Goal: Transaction & Acquisition: Book appointment/travel/reservation

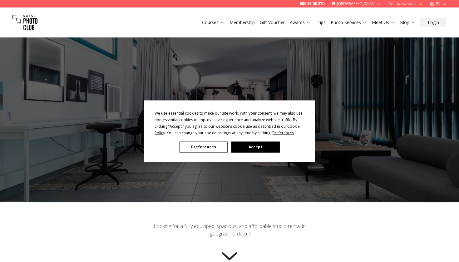
click at [260, 144] on button "Accept" at bounding box center [256, 147] width 48 height 11
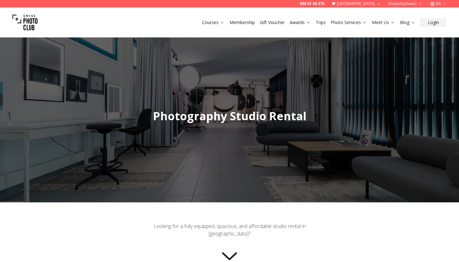
click at [244, 24] on link "Membership" at bounding box center [242, 22] width 25 height 6
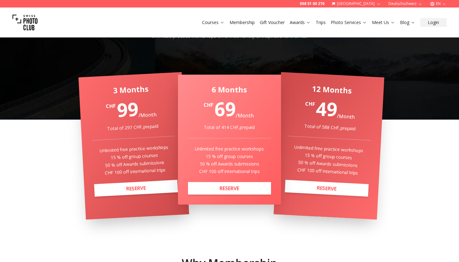
scroll to position [104, 0]
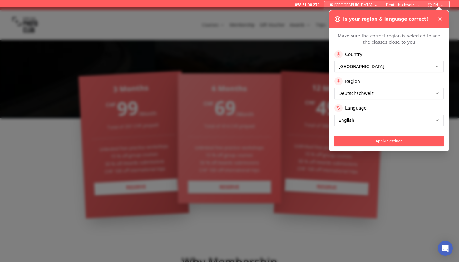
click at [366, 143] on button "Apply Settings" at bounding box center [389, 141] width 109 height 10
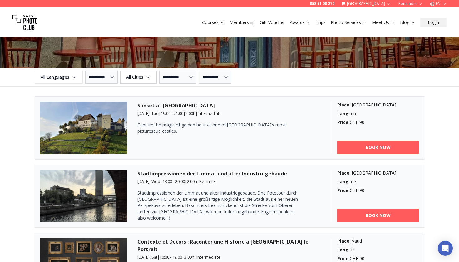
scroll to position [704, 0]
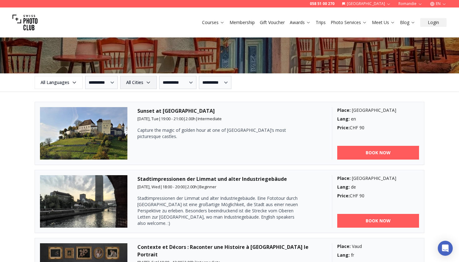
click at [138, 83] on span "All Cities" at bounding box center [138, 82] width 35 height 11
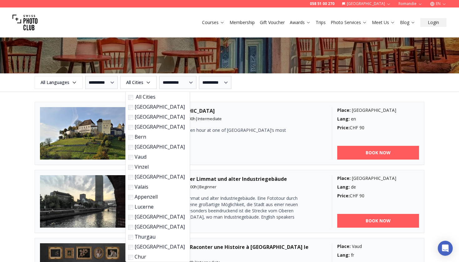
click at [142, 118] on label "[GEOGRAPHIC_DATA]" at bounding box center [156, 117] width 57 height 8
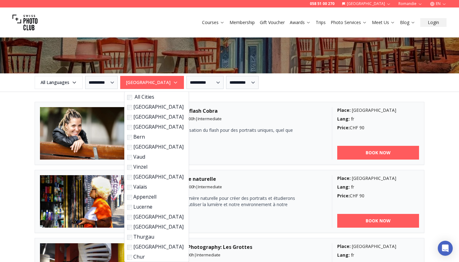
click at [142, 129] on label "[GEOGRAPHIC_DATA]" at bounding box center [155, 127] width 57 height 8
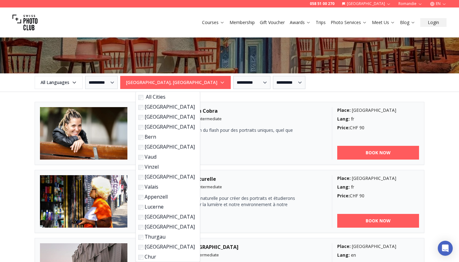
click at [155, 157] on label "Vaud" at bounding box center [166, 157] width 57 height 8
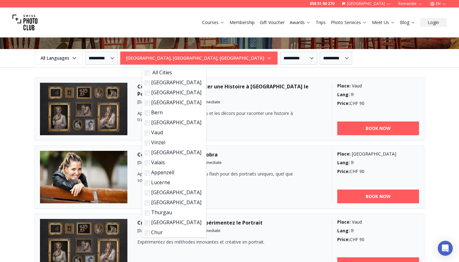
scroll to position [728, 0]
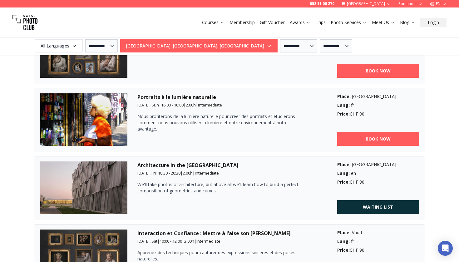
scroll to position [928, 0]
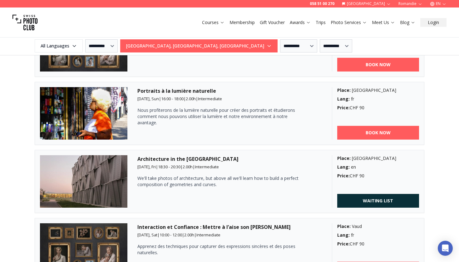
click at [189, 91] on h3 "Portraits à la lumière naturelle" at bounding box center [230, 91] width 185 height 8
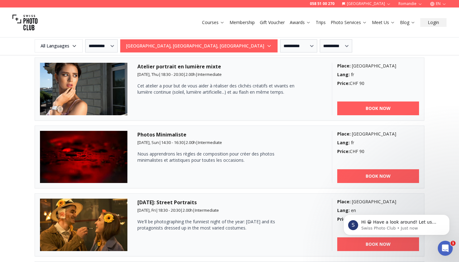
scroll to position [1538, 0]
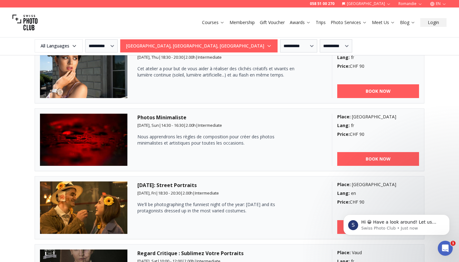
click at [161, 206] on p "We'll be photographing the funniest night of the year: [DATE] and its protagoni…" at bounding box center [219, 208] width 163 height 13
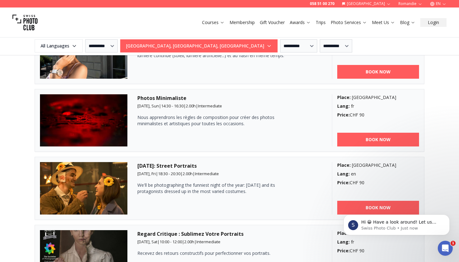
scroll to position [1557, 0]
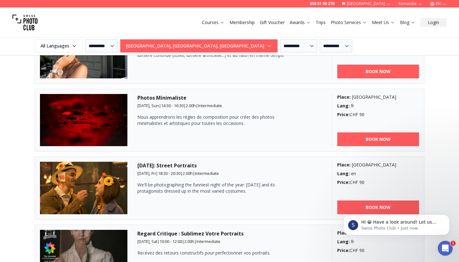
click at [187, 114] on p "Nous apprendrons les règles de composition pour créer des photos minimalistes e…" at bounding box center [219, 120] width 163 height 13
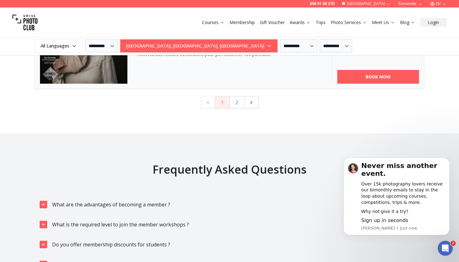
scroll to position [1756, 0]
click at [238, 103] on button "2" at bounding box center [237, 103] width 15 height 12
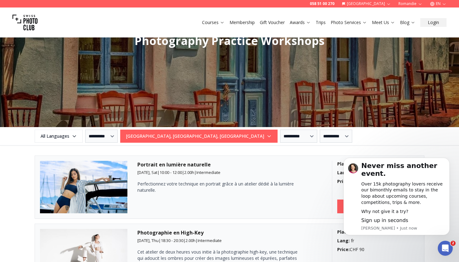
scroll to position [692, 0]
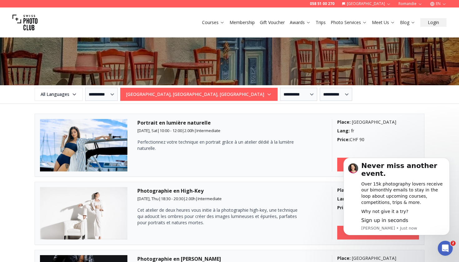
click at [151, 129] on span "[DATE], Sat" at bounding box center [148, 131] width 20 height 6
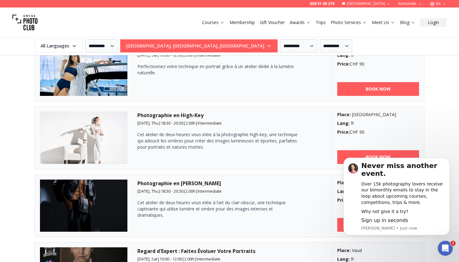
scroll to position [769, 0]
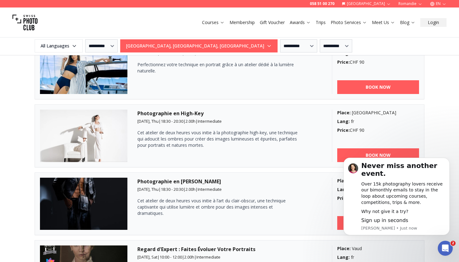
click at [151, 130] on p "Cet atelier de deux heures vous initie à la photographie high-key, une techniqu…" at bounding box center [219, 139] width 163 height 19
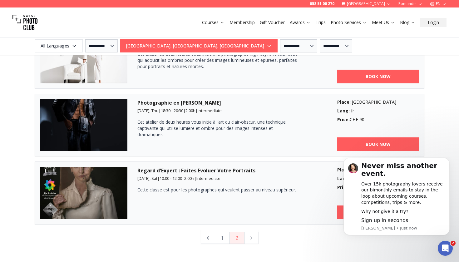
scroll to position [854, 0]
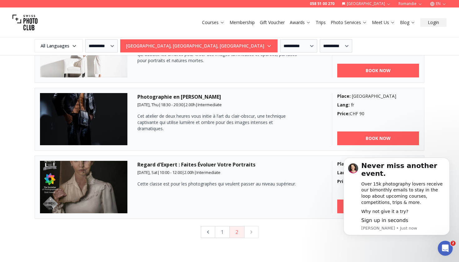
click at [151, 129] on p "Cet atelier de deux heures vous initie à l’art du clair-obscur, une technique c…" at bounding box center [219, 122] width 163 height 19
click at [208, 120] on p "Cet atelier de deux heures vous initie à l’art du clair-obscur, une technique c…" at bounding box center [219, 122] width 163 height 19
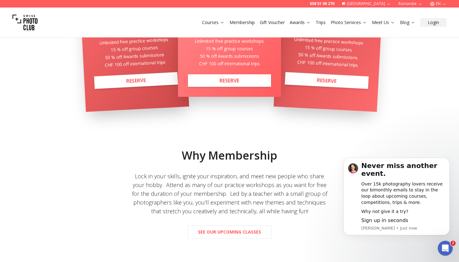
scroll to position [260, 0]
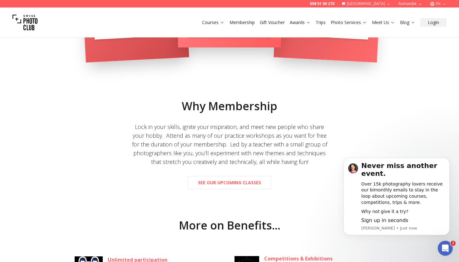
click at [325, 22] on link "Trips" at bounding box center [321, 22] width 10 height 6
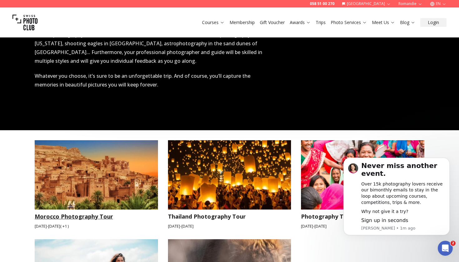
scroll to position [870, 0]
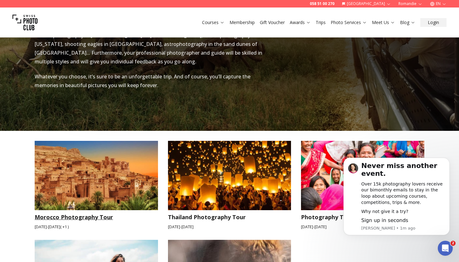
click at [65, 159] on img at bounding box center [96, 175] width 123 height 69
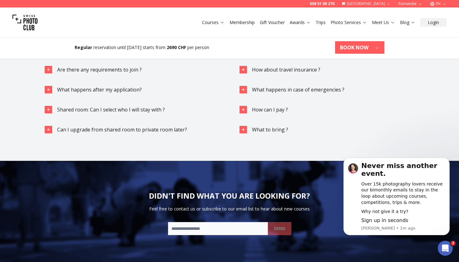
scroll to position [1573, 0]
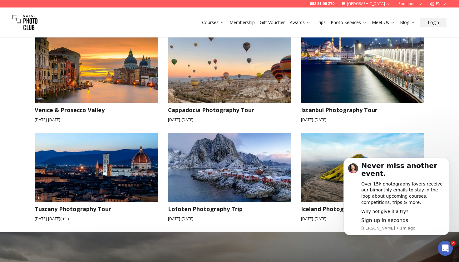
scroll to position [559, 0]
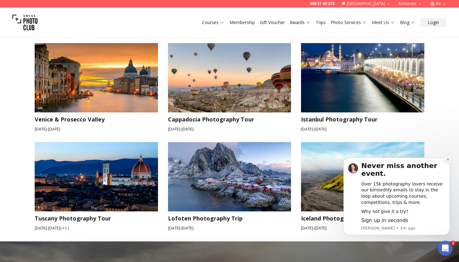
click at [448, 161] on icon "Dismiss notification" at bounding box center [448, 159] width 3 height 3
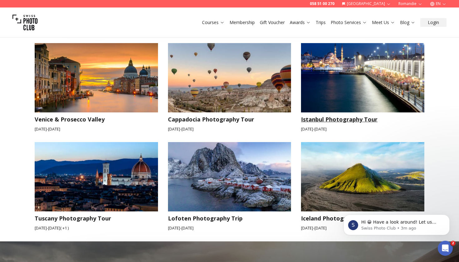
click at [368, 82] on img at bounding box center [362, 77] width 123 height 69
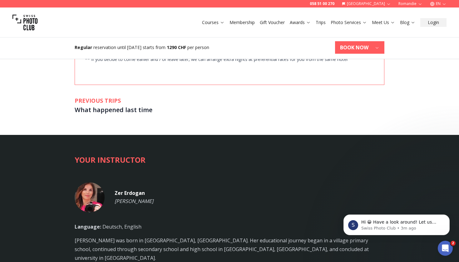
scroll to position [1241, 0]
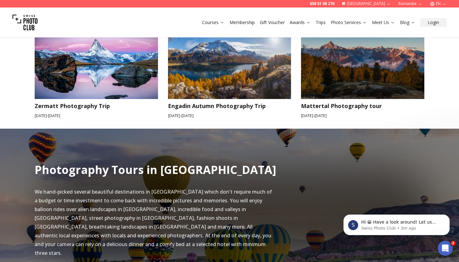
scroll to position [296, 0]
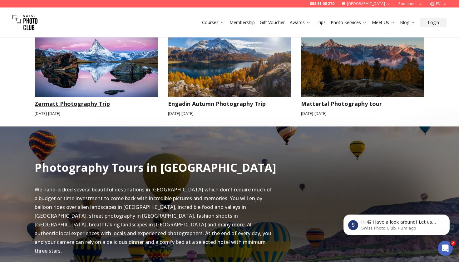
click at [103, 69] on img at bounding box center [96, 62] width 123 height 69
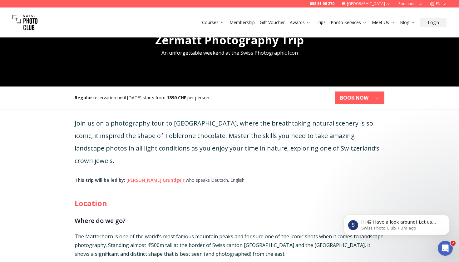
scroll to position [116, 0]
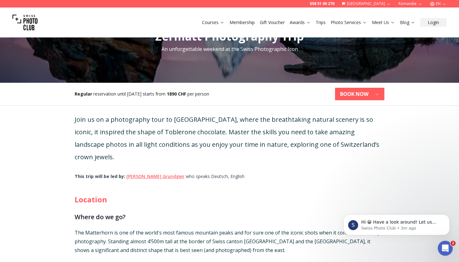
click at [181, 93] on b "1890 CHF" at bounding box center [176, 94] width 19 height 6
click at [156, 112] on div "Join us on a photography tour to [GEOGRAPHIC_DATA], where the breathtaking natu…" at bounding box center [230, 212] width 320 height 212
click at [360, 91] on b "BOOK NOW" at bounding box center [354, 94] width 28 height 8
click at [273, 153] on div "Join us on a photography tour to [GEOGRAPHIC_DATA], where the breathtaking natu…" at bounding box center [230, 212] width 320 height 212
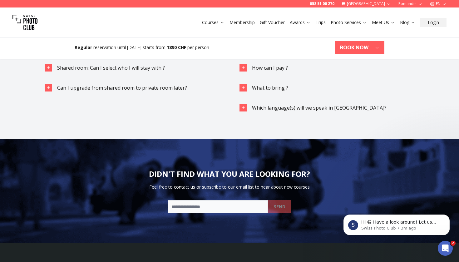
scroll to position [2013, 0]
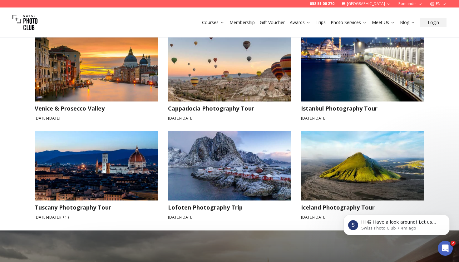
scroll to position [599, 0]
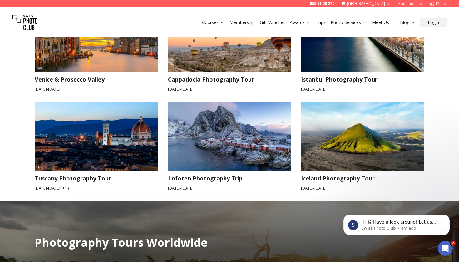
click at [199, 105] on img at bounding box center [229, 136] width 123 height 69
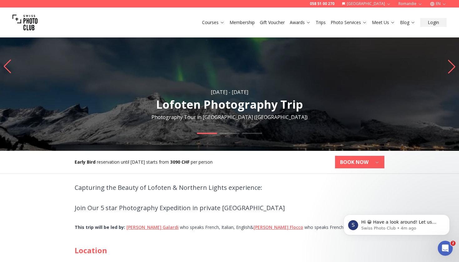
scroll to position [74, 0]
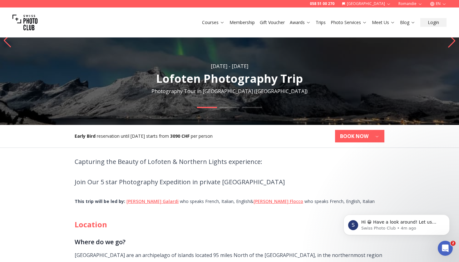
click at [167, 164] on p "Capturing the Beauty of Lofoten & Northern Lights experience:" at bounding box center [230, 162] width 310 height 13
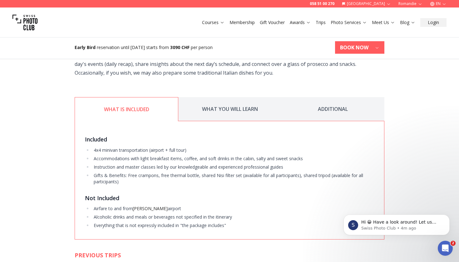
scroll to position [886, 0]
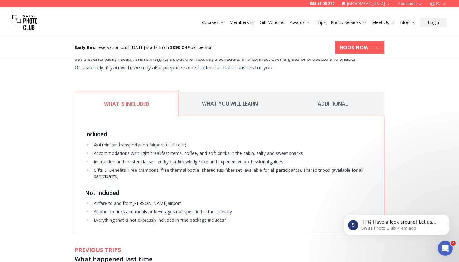
click at [150, 157] on li "Accommodations with light breakfast items, coffee, and soft drinks in the cabin…" at bounding box center [233, 153] width 282 height 6
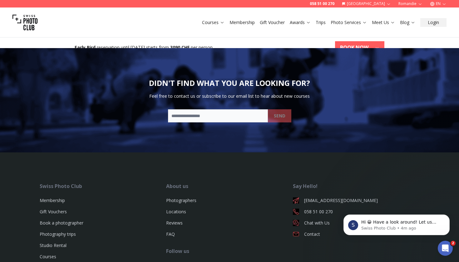
scroll to position [1797, 0]
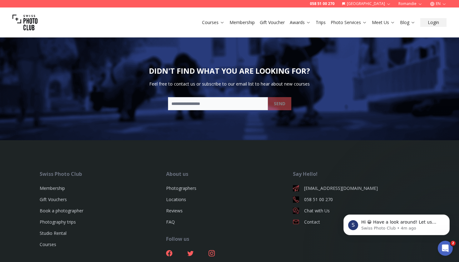
click at [249, 22] on link "Membership" at bounding box center [242, 22] width 25 height 6
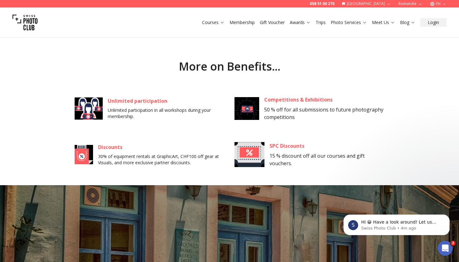
scroll to position [420, 0]
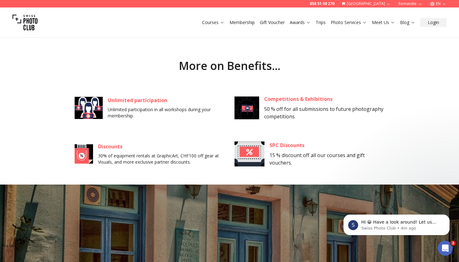
click at [156, 159] on p "30% of equipment rentals at GraphicArt, CHF100 off gear at Visuals, and more ex…" at bounding box center [161, 159] width 127 height 13
click at [165, 89] on div "More on Benefits... Unlimited participation Unlimited participation in all work…" at bounding box center [230, 105] width 320 height 130
click at [296, 158] on span "15 % discount off all our courses and gift vouchers." at bounding box center [317, 159] width 95 height 14
click at [179, 109] on p "Unlimited participation in all workshops during your membership." at bounding box center [166, 113] width 117 height 13
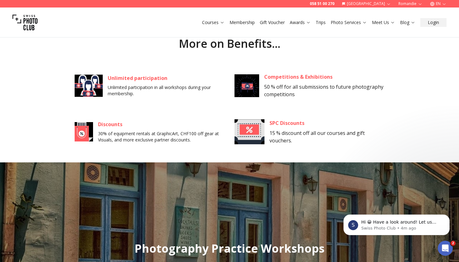
scroll to position [442, 0]
click at [165, 85] on p "Unlimited participation in all workshops during your membership." at bounding box center [166, 90] width 117 height 13
click at [146, 104] on div "Unlimited participation Unlimited participation in all workshops during your me…" at bounding box center [230, 109] width 310 height 78
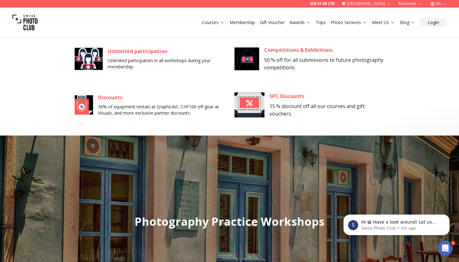
scroll to position [470, 0]
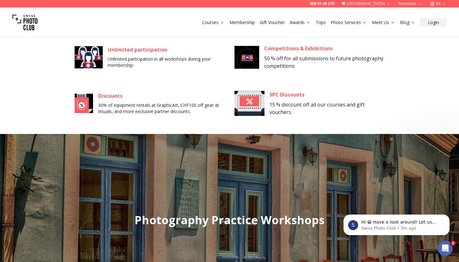
click at [178, 104] on p "30% of equipment rentals at GraphicArt, CHF100 off gear at Visuals, and more ex…" at bounding box center [161, 108] width 127 height 13
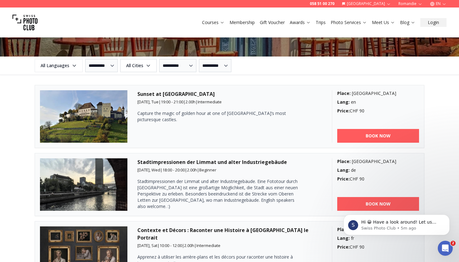
scroll to position [731, 0]
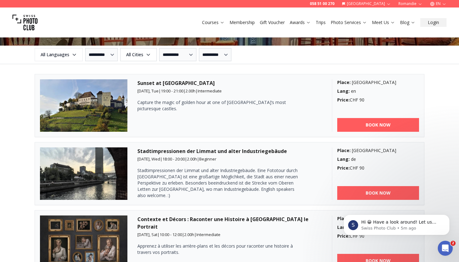
click at [157, 103] on p "Capture the magic of golden hour at one of [GEOGRAPHIC_DATA]’s most picturesque…" at bounding box center [219, 105] width 163 height 13
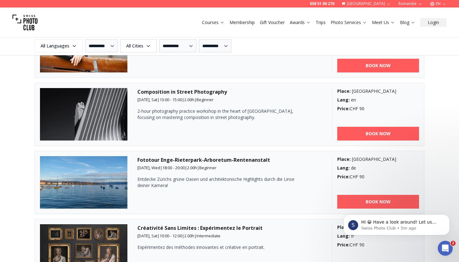
scroll to position [1211, 0]
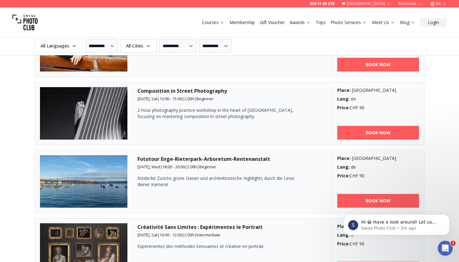
click at [178, 109] on p "2-hour photography practice workshop in the heart of [GEOGRAPHIC_DATA], focusin…" at bounding box center [219, 113] width 163 height 13
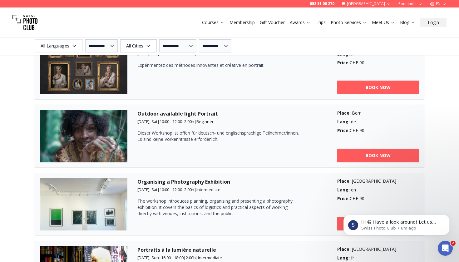
scroll to position [1393, 0]
click at [175, 130] on p "Dieser Workshop ist offen für deutsch- und englischsprachige Teilnehmer/innen. …" at bounding box center [219, 136] width 163 height 13
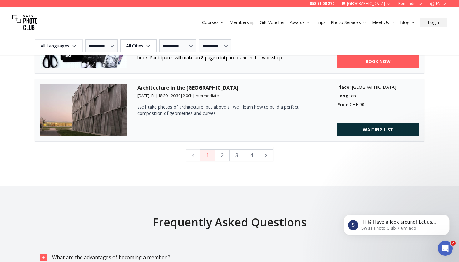
scroll to position [1693, 0]
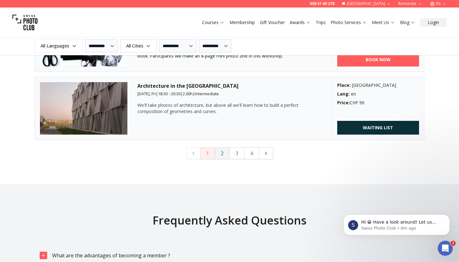
click at [227, 154] on button "2" at bounding box center [222, 154] width 15 height 12
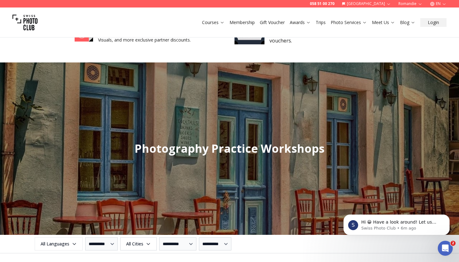
scroll to position [542, 0]
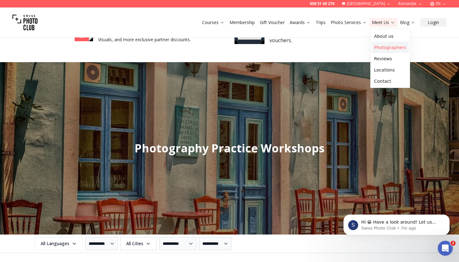
click at [385, 45] on link "Photographers" at bounding box center [390, 47] width 37 height 11
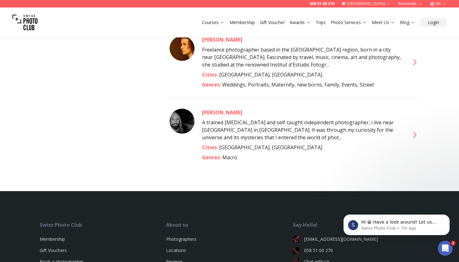
scroll to position [2678, 0]
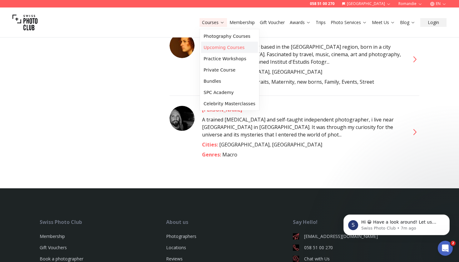
click at [221, 50] on link "Upcoming Courses" at bounding box center [229, 47] width 57 height 11
